Goal: Information Seeking & Learning: Check status

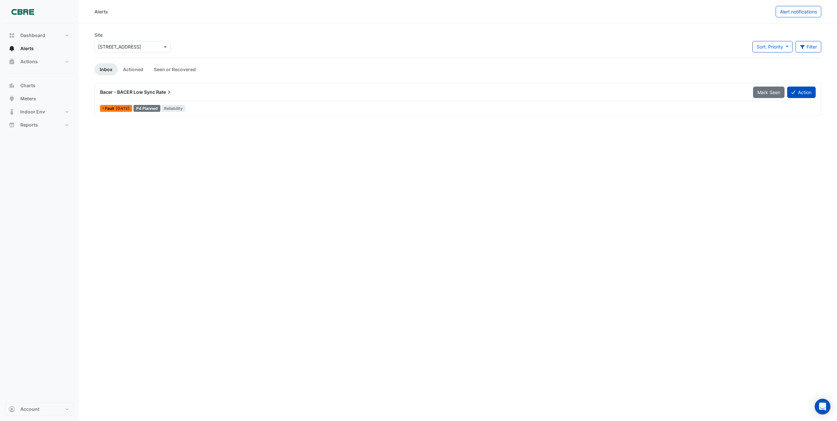
click at [146, 91] on span "Bacer - BACER Low Sync" at bounding box center [127, 92] width 55 height 6
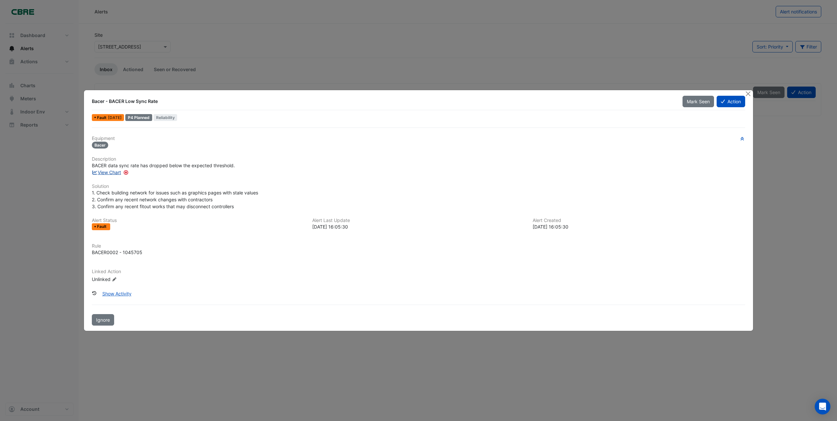
click at [108, 173] on link "View Chart" at bounding box center [106, 173] width 29 height 6
